Goal: Navigation & Orientation: Find specific page/section

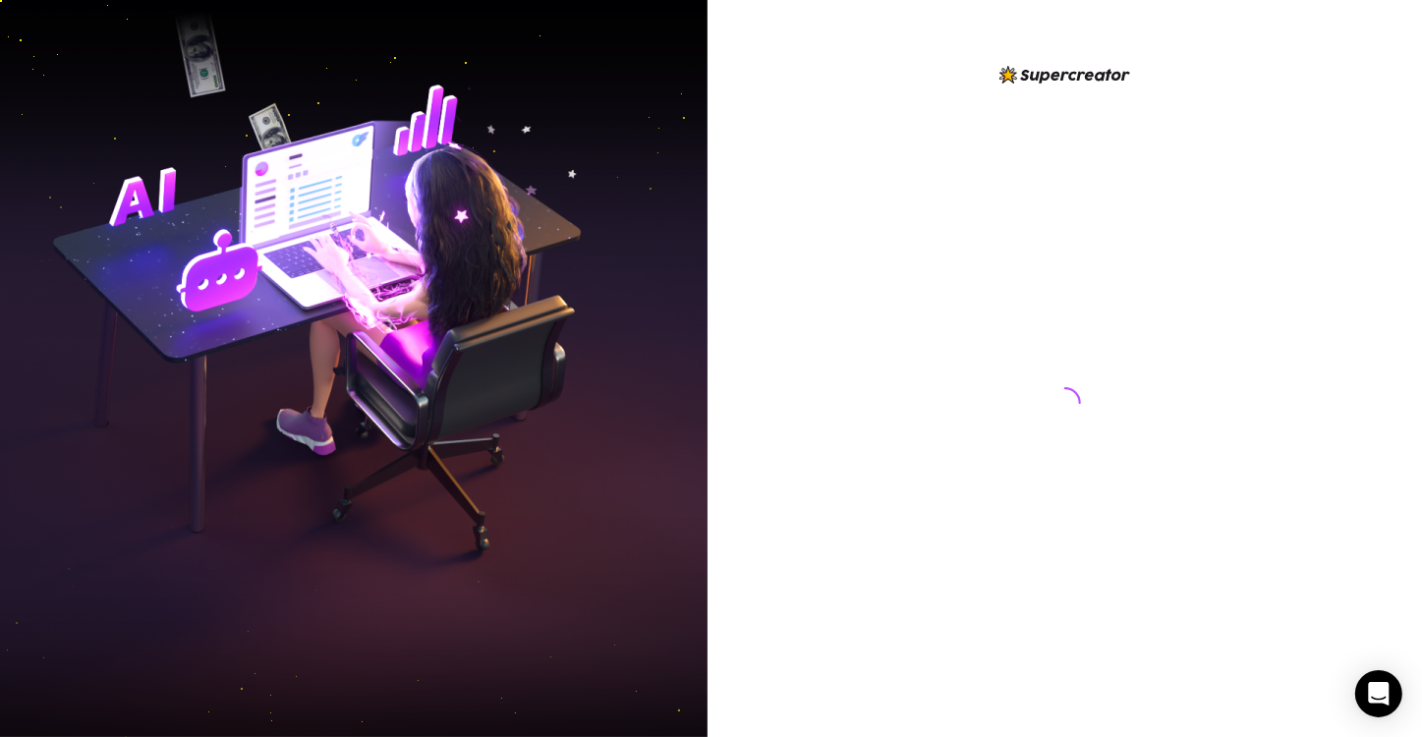
click at [20, 330] on img at bounding box center [353, 368] width 707 height 887
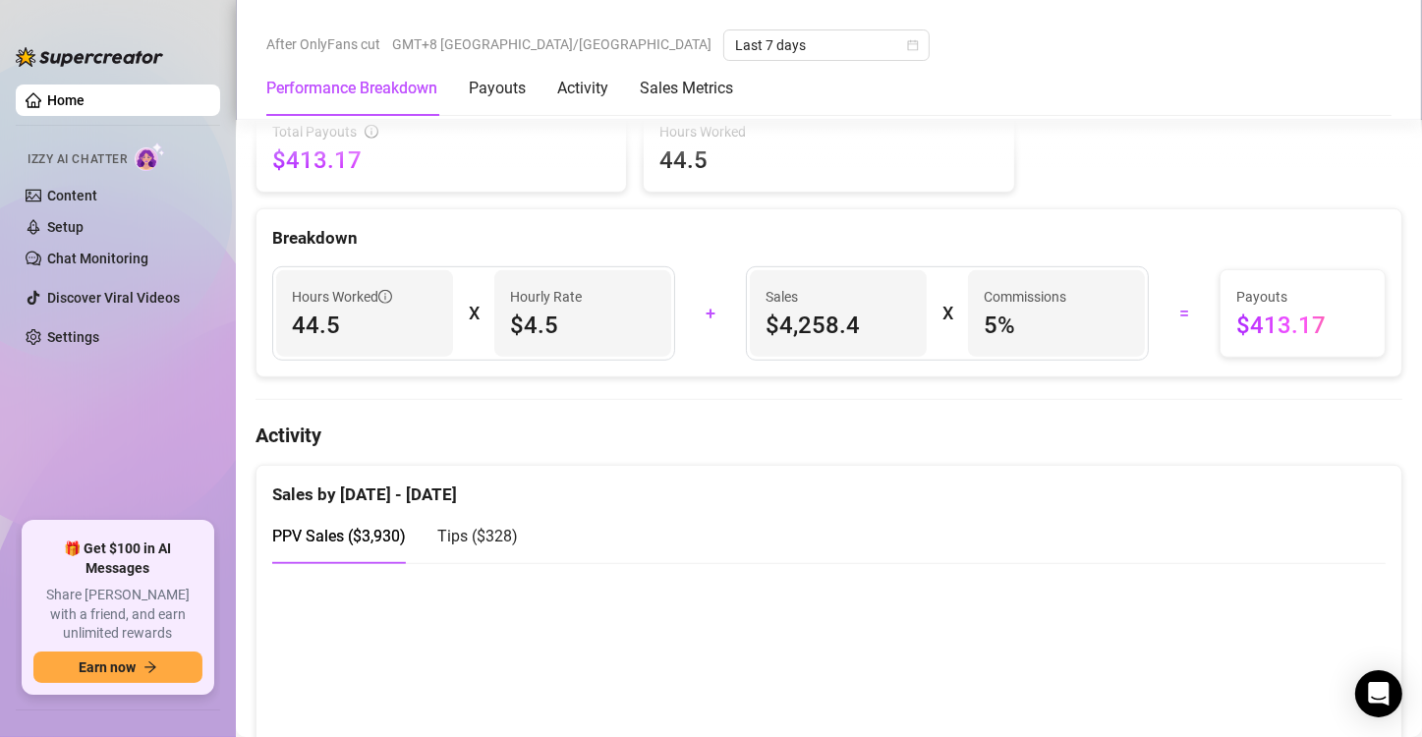
scroll to position [1081, 0]
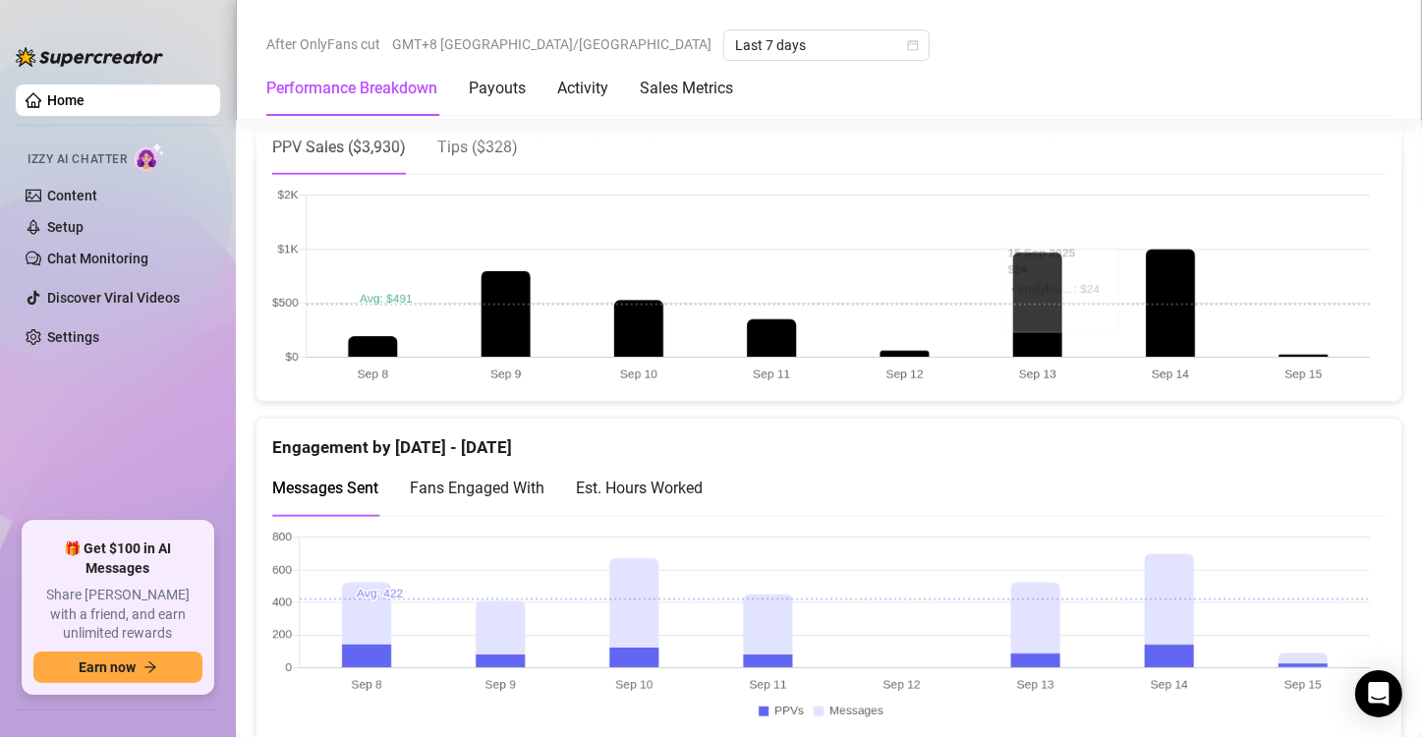
scroll to position [1277, 0]
